Goal: Information Seeking & Learning: Learn about a topic

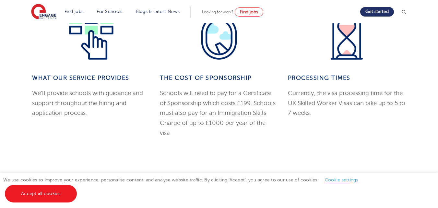
scroll to position [504, 0]
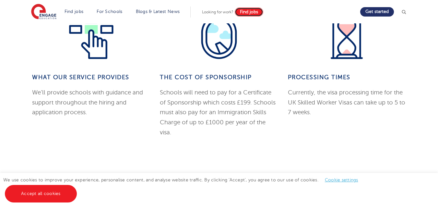
click at [248, 12] on span "Find jobs" at bounding box center [249, 11] width 18 height 5
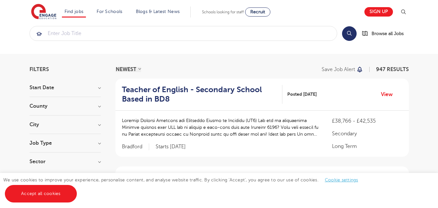
scroll to position [11, 0]
click at [100, 161] on h3 "Sector" at bounding box center [64, 161] width 71 height 5
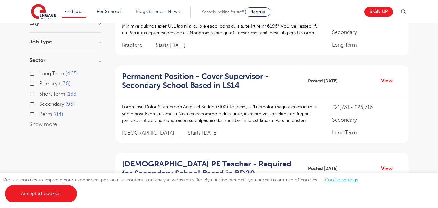
scroll to position [112, 0]
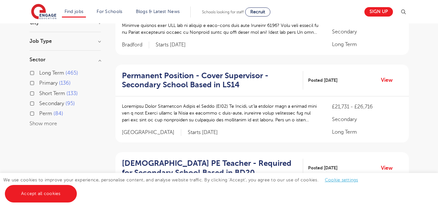
click at [39, 71] on label "Long Term 465" at bounding box center [58, 73] width 39 height 8
click at [39, 71] on input "Long Term 465" at bounding box center [41, 72] width 4 height 4
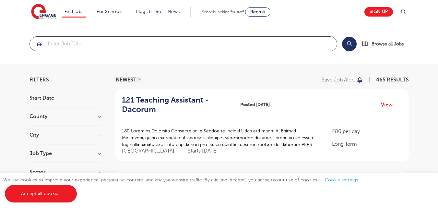
click at [184, 45] on input "search" at bounding box center [183, 44] width 307 height 14
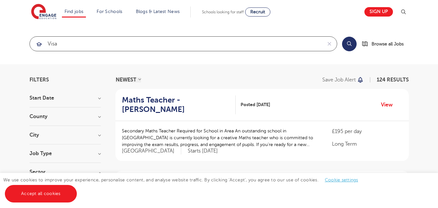
type input "visa"
click button "Submit" at bounding box center [0, 0] width 0 height 0
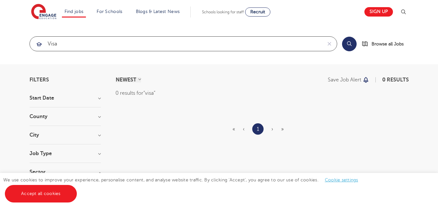
click at [86, 41] on input "visa" at bounding box center [176, 44] width 292 height 14
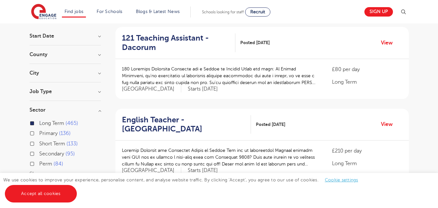
scroll to position [67, 0]
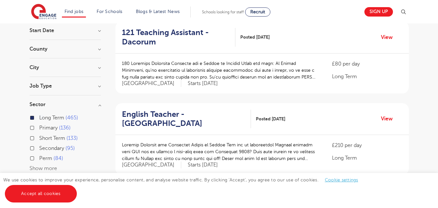
click at [48, 116] on span "Long Term" at bounding box center [51, 118] width 25 height 6
click at [43, 116] on input "Long Term 465" at bounding box center [41, 117] width 4 height 4
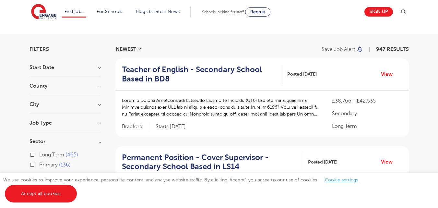
scroll to position [29, 0]
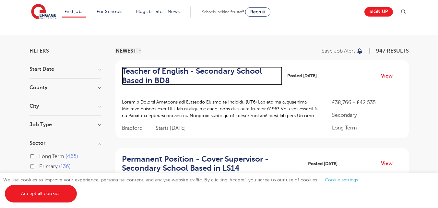
click at [179, 75] on h2 "Teacher of English - Secondary School Based in BD8" at bounding box center [200, 75] width 156 height 19
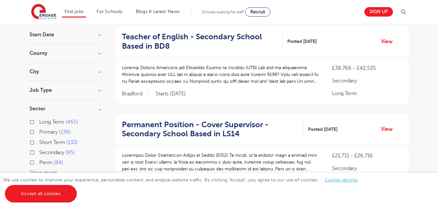
scroll to position [0, 0]
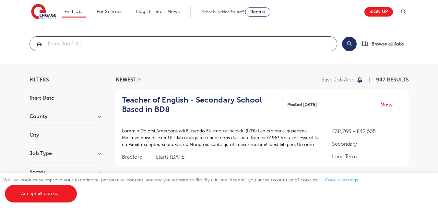
click at [150, 47] on input "search" at bounding box center [183, 44] width 307 height 14
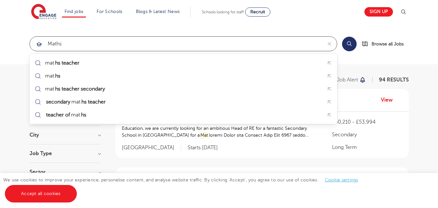
type input "maths"
click button "Submit" at bounding box center [0, 0] width 0 height 0
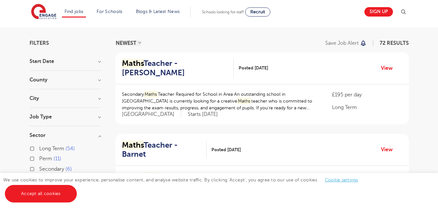
scroll to position [38, 0]
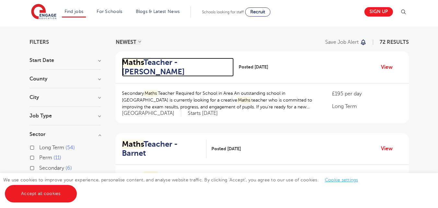
click at [139, 72] on h2 "Maths Teacher - Hackney" at bounding box center [175, 67] width 107 height 19
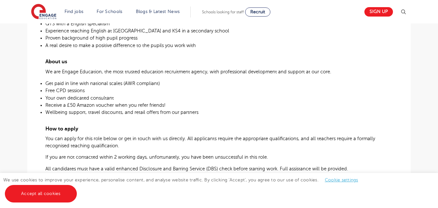
scroll to position [308, 0]
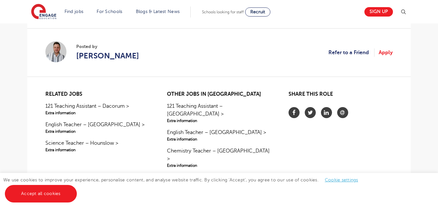
scroll to position [534, 0]
